Goal: Download file/media

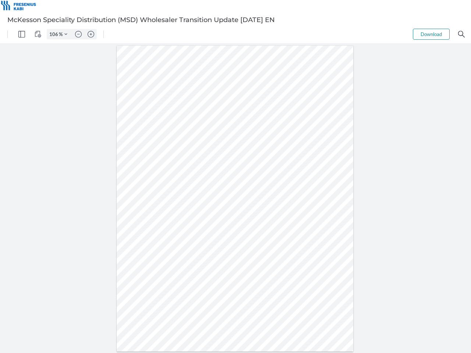
click at [22, 34] on img "Panel" at bounding box center [21, 34] width 7 height 7
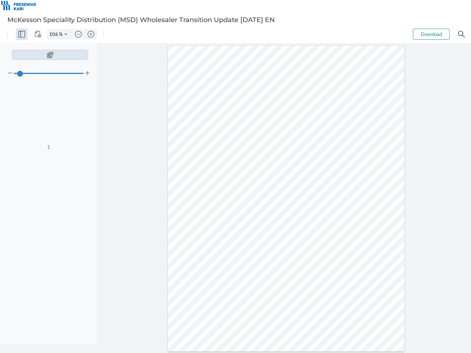
click at [38, 34] on img "View Controls" at bounding box center [38, 34] width 7 height 7
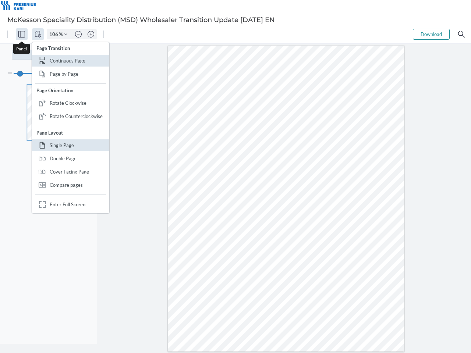
click at [55, 34] on input "106" at bounding box center [53, 34] width 12 height 7
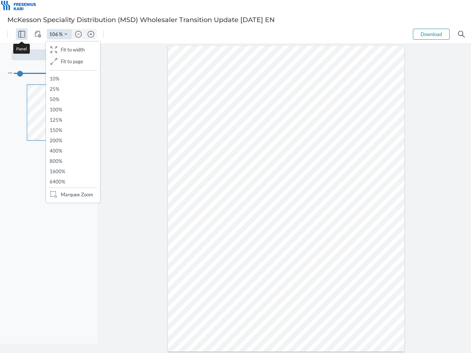
click at [66, 34] on img "Zoom Controls" at bounding box center [65, 34] width 3 height 3
click at [78, 34] on img "Zoom out" at bounding box center [78, 34] width 7 height 7
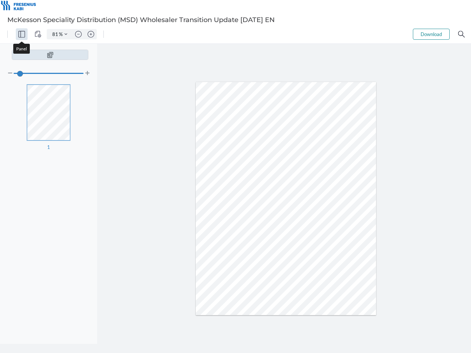
click at [91, 34] on img "Zoom in" at bounding box center [91, 34] width 7 height 7
type input "106"
click at [431, 34] on button "Download" at bounding box center [431, 34] width 37 height 11
click at [462, 34] on img "Search" at bounding box center [461, 34] width 7 height 7
